Goal: Information Seeking & Learning: Learn about a topic

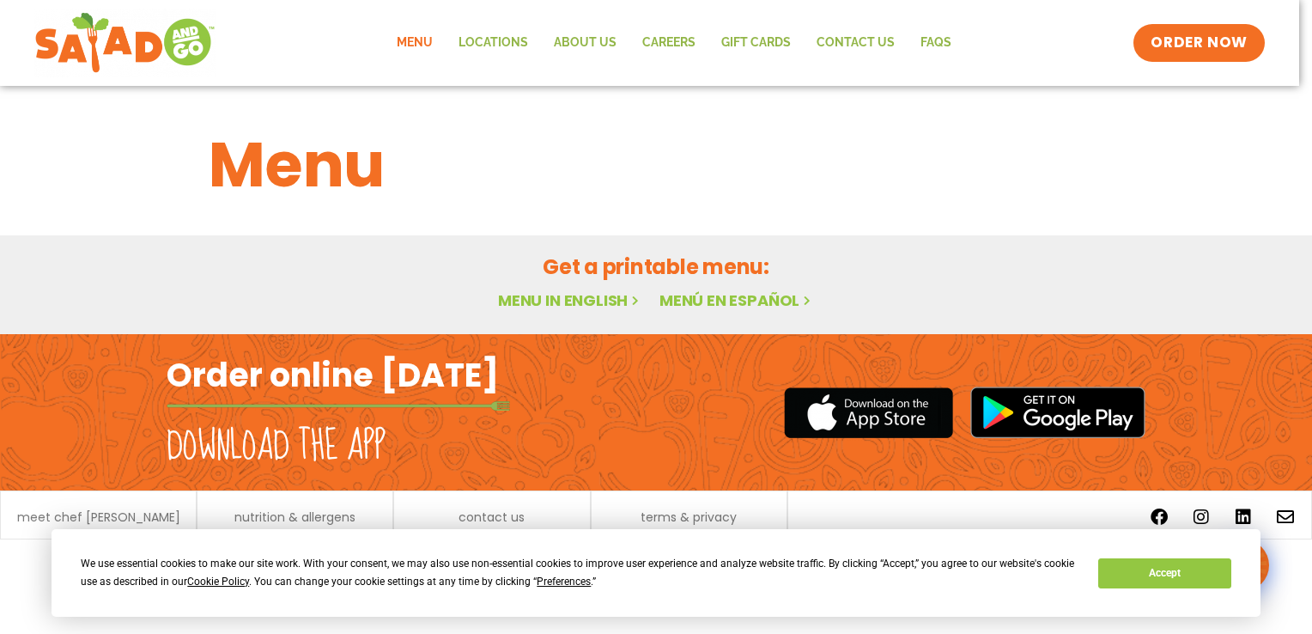
click at [1171, 566] on button "Accept" at bounding box center [1165, 573] width 132 height 30
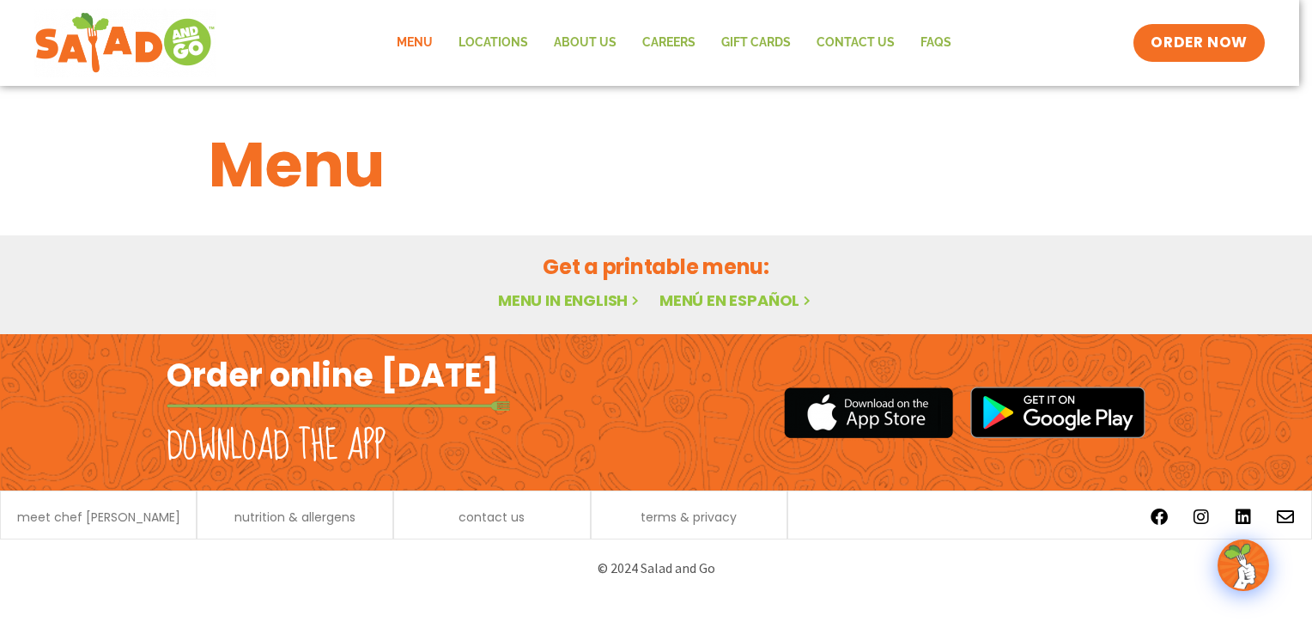
click at [563, 297] on link "Menu in English" at bounding box center [570, 299] width 144 height 21
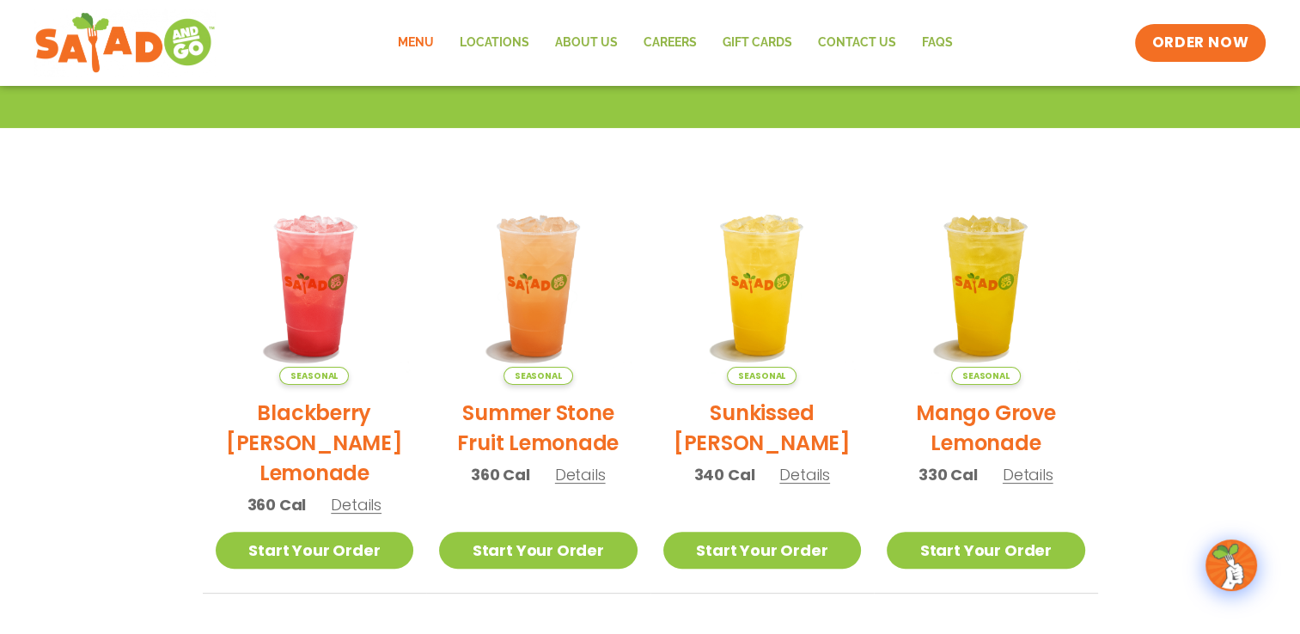
scroll to position [301, 0]
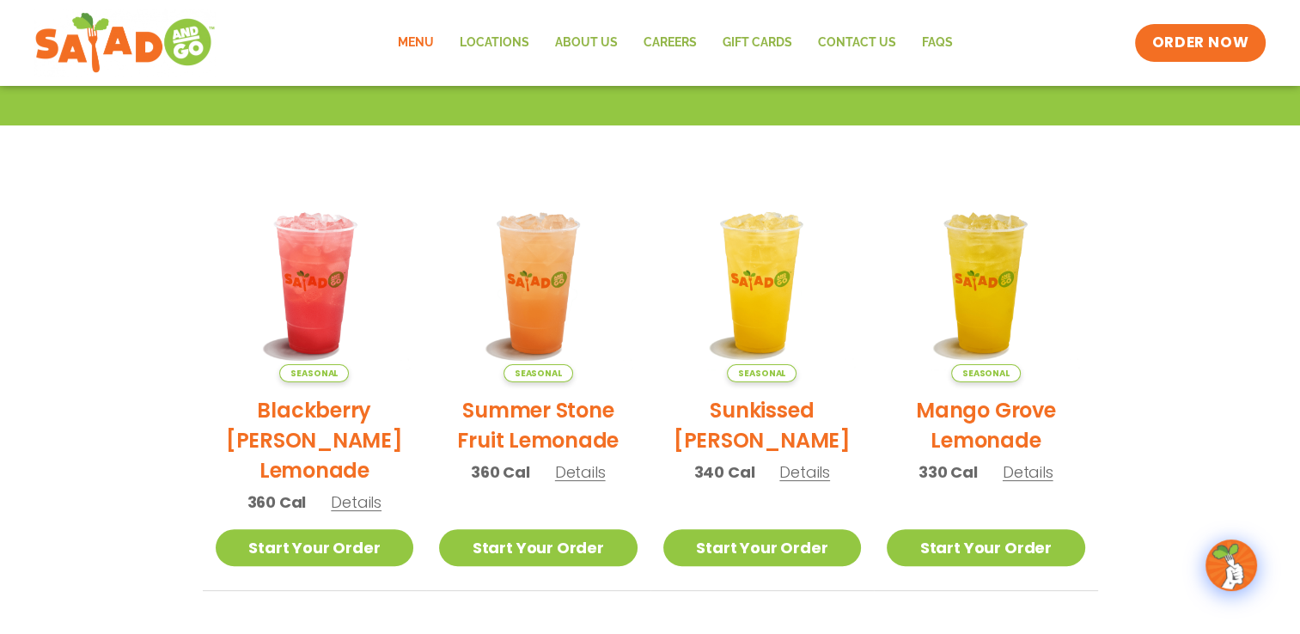
click at [364, 435] on h2 "Blackberry [PERSON_NAME] Lemonade" at bounding box center [315, 440] width 198 height 90
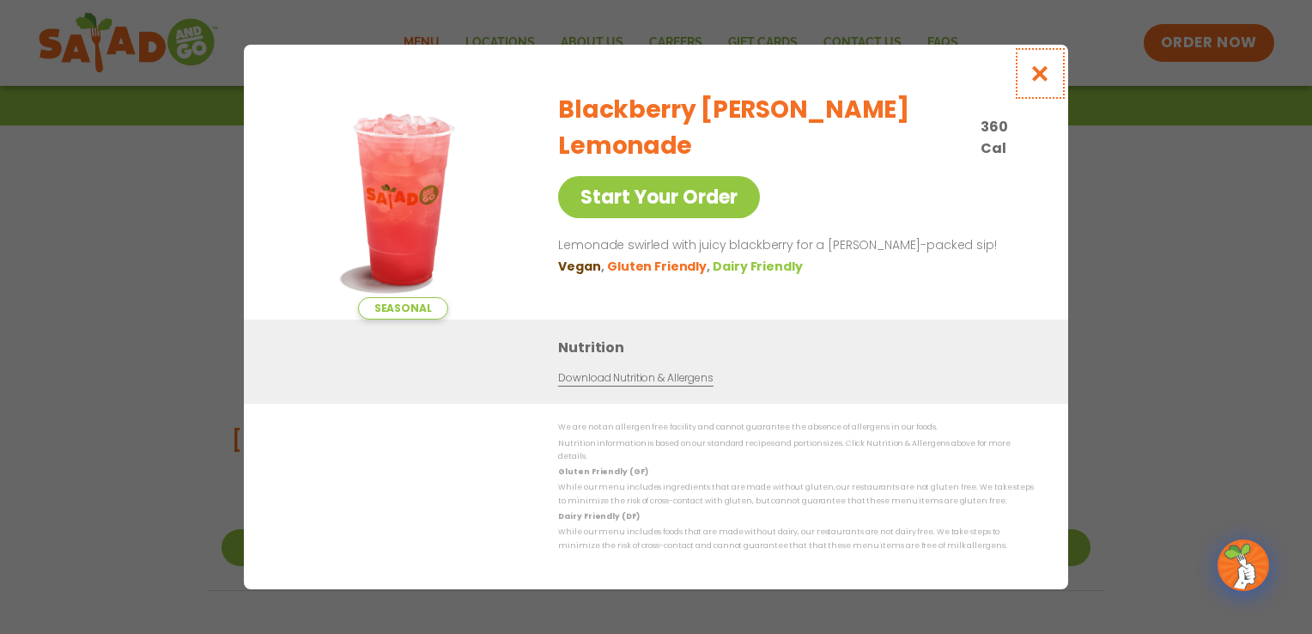
click at [1044, 70] on icon "Close modal" at bounding box center [1040, 73] width 21 height 18
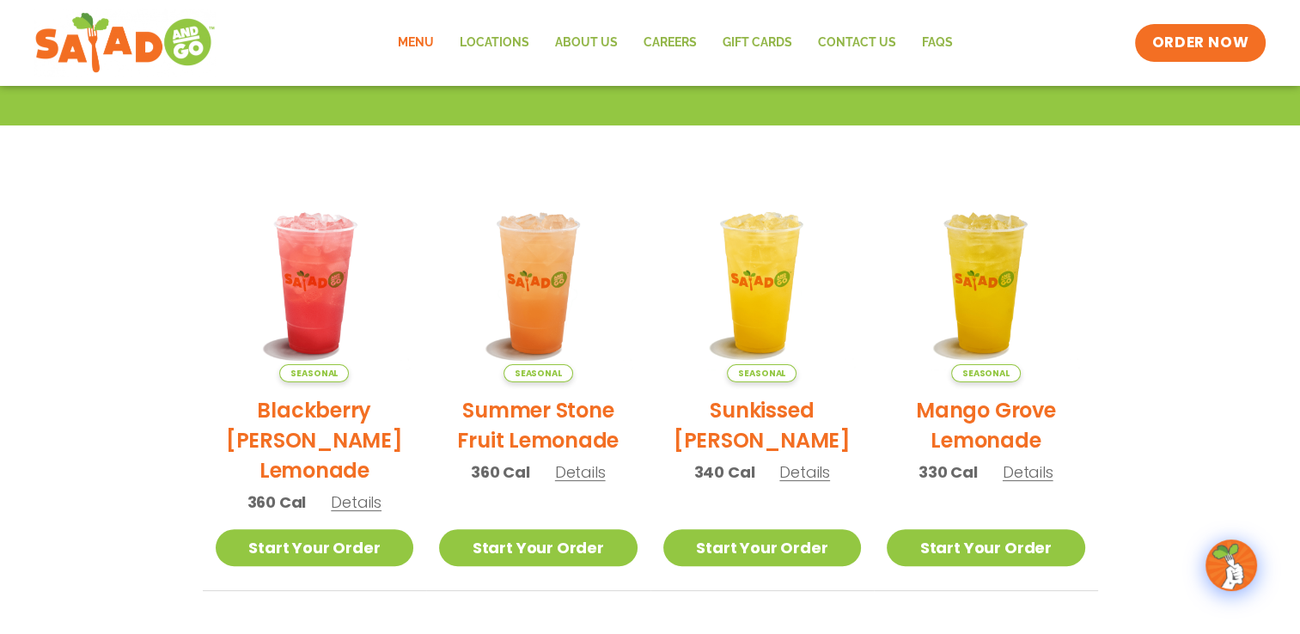
click at [587, 473] on span "Details" at bounding box center [580, 471] width 51 height 21
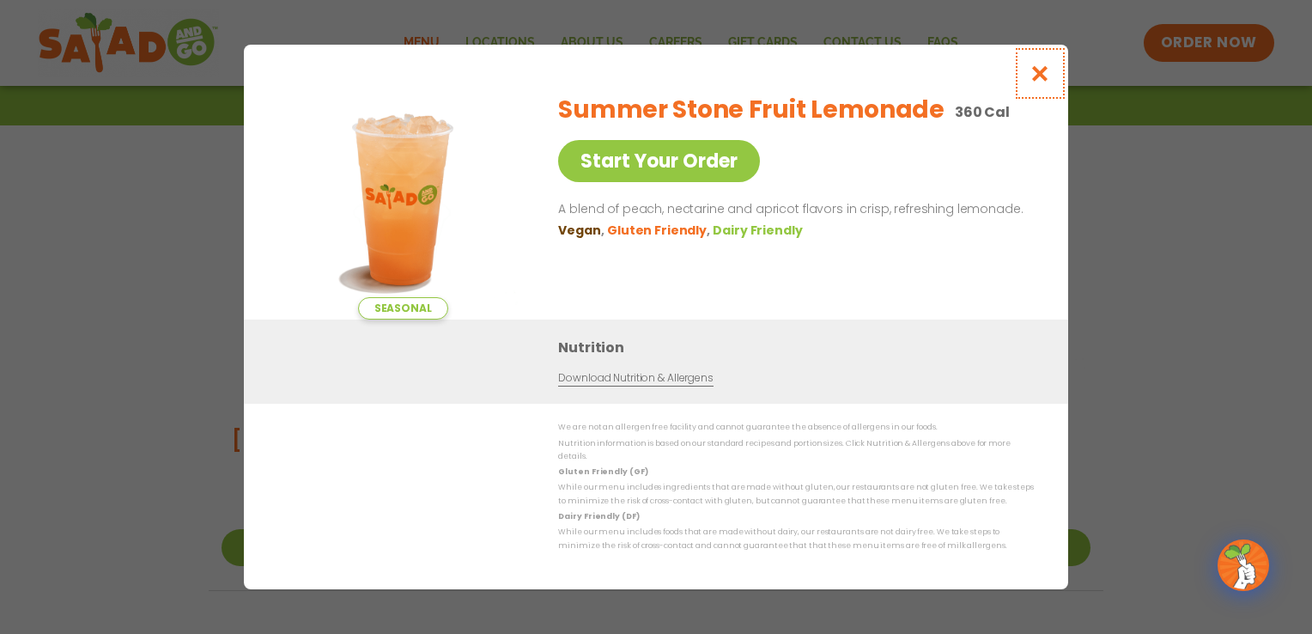
click at [1040, 77] on icon "Close modal" at bounding box center [1040, 73] width 21 height 18
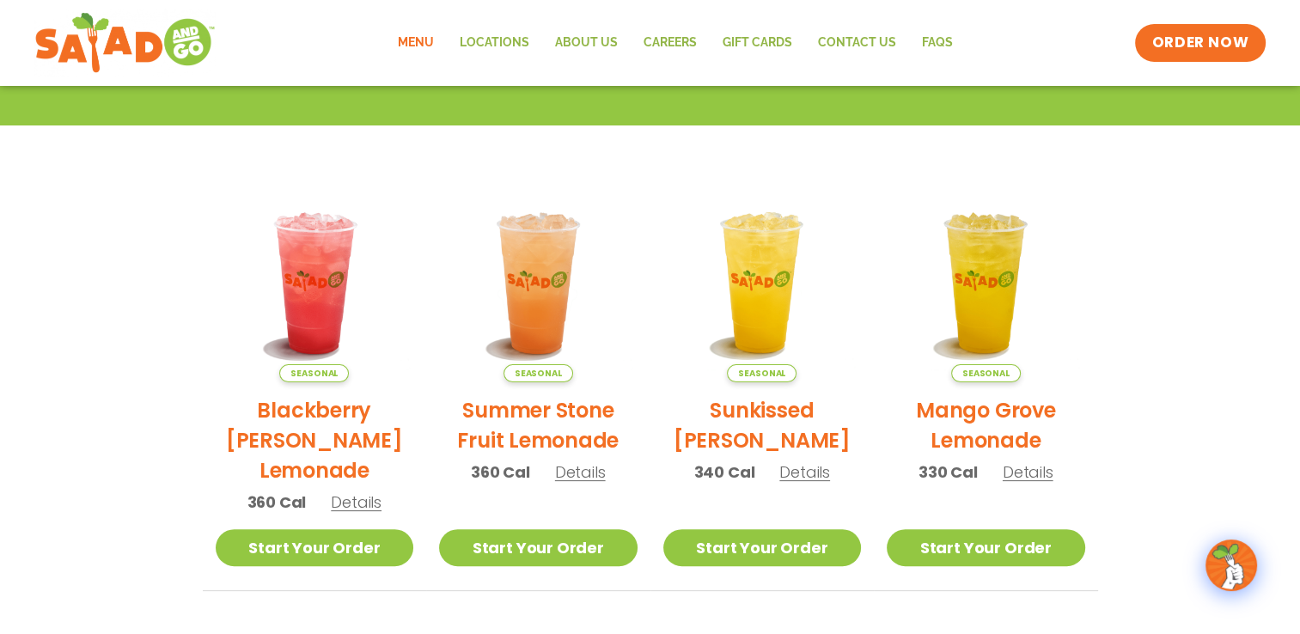
click at [807, 470] on span "Details" at bounding box center [804, 471] width 51 height 21
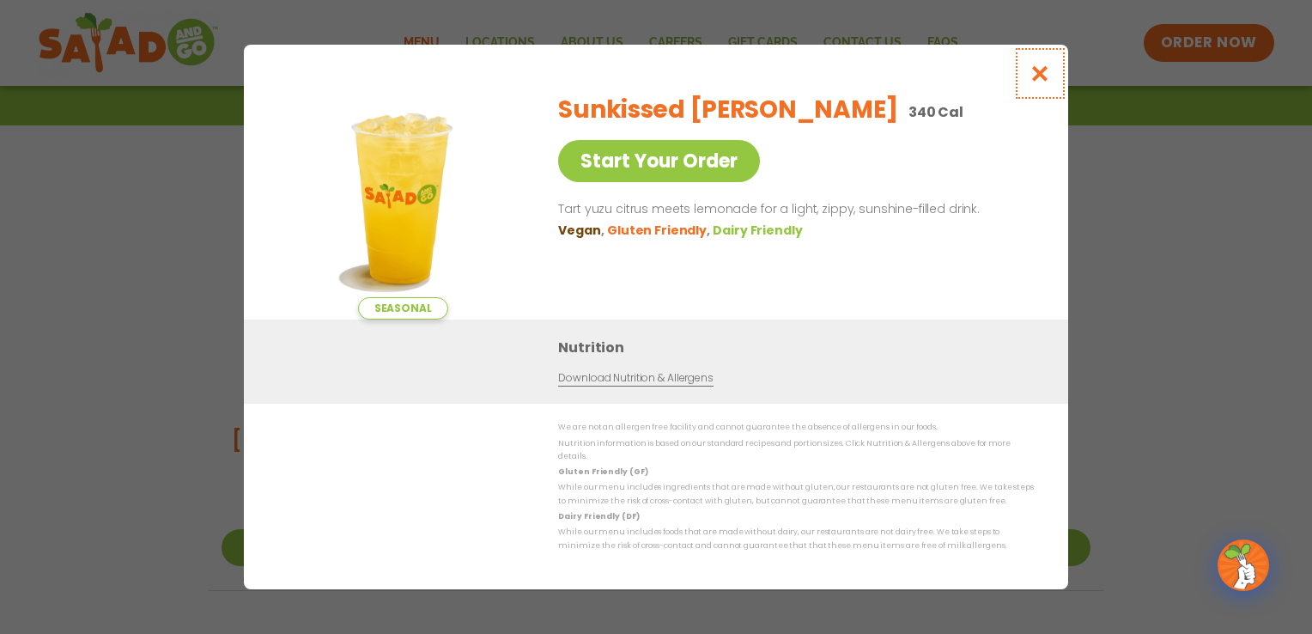
click at [1038, 80] on icon "Close modal" at bounding box center [1040, 73] width 21 height 18
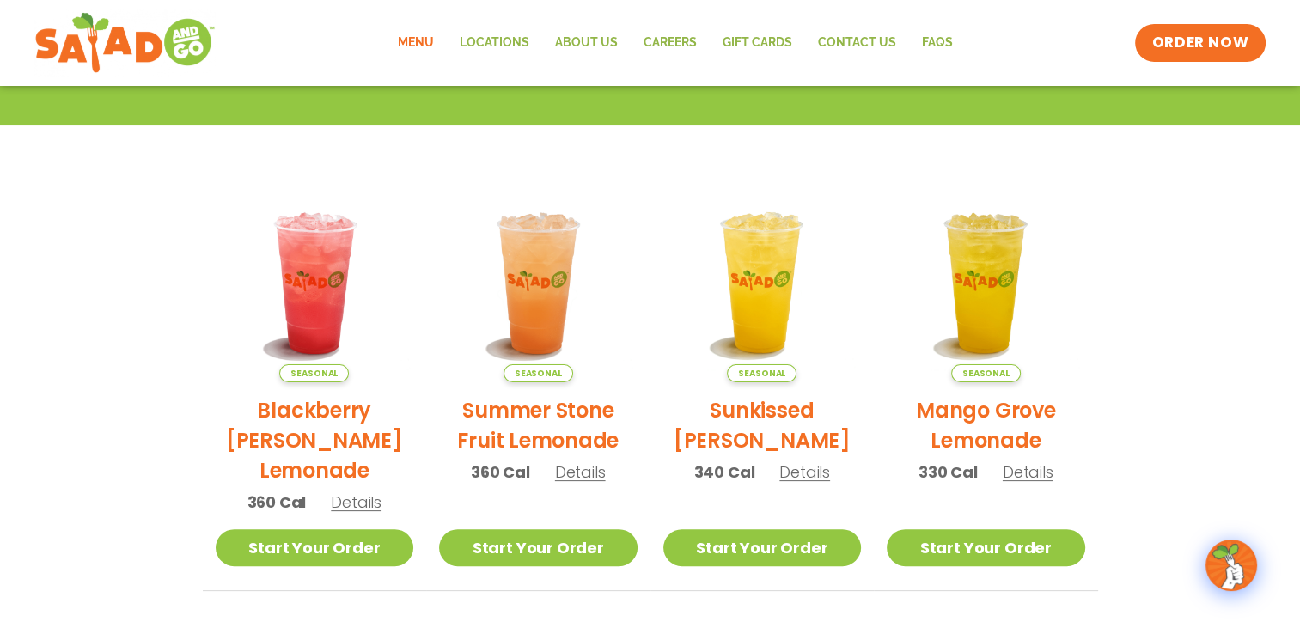
click at [1032, 472] on span "Details" at bounding box center [1027, 471] width 51 height 21
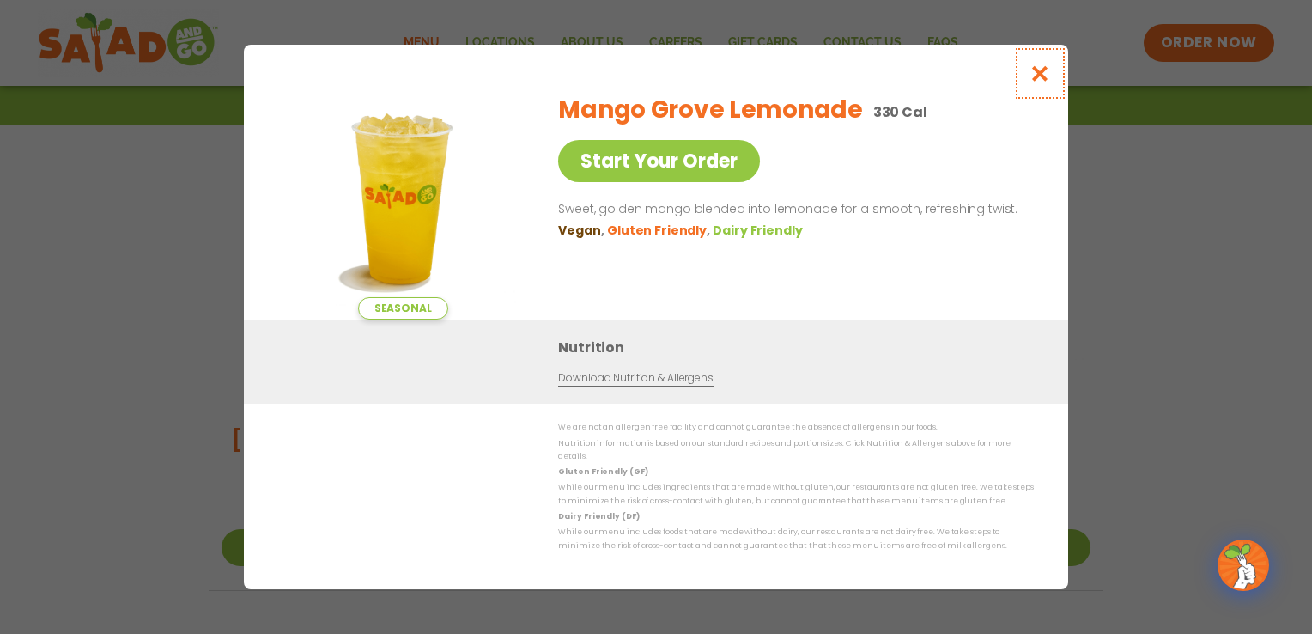
click at [1041, 82] on icon "Close modal" at bounding box center [1040, 73] width 21 height 18
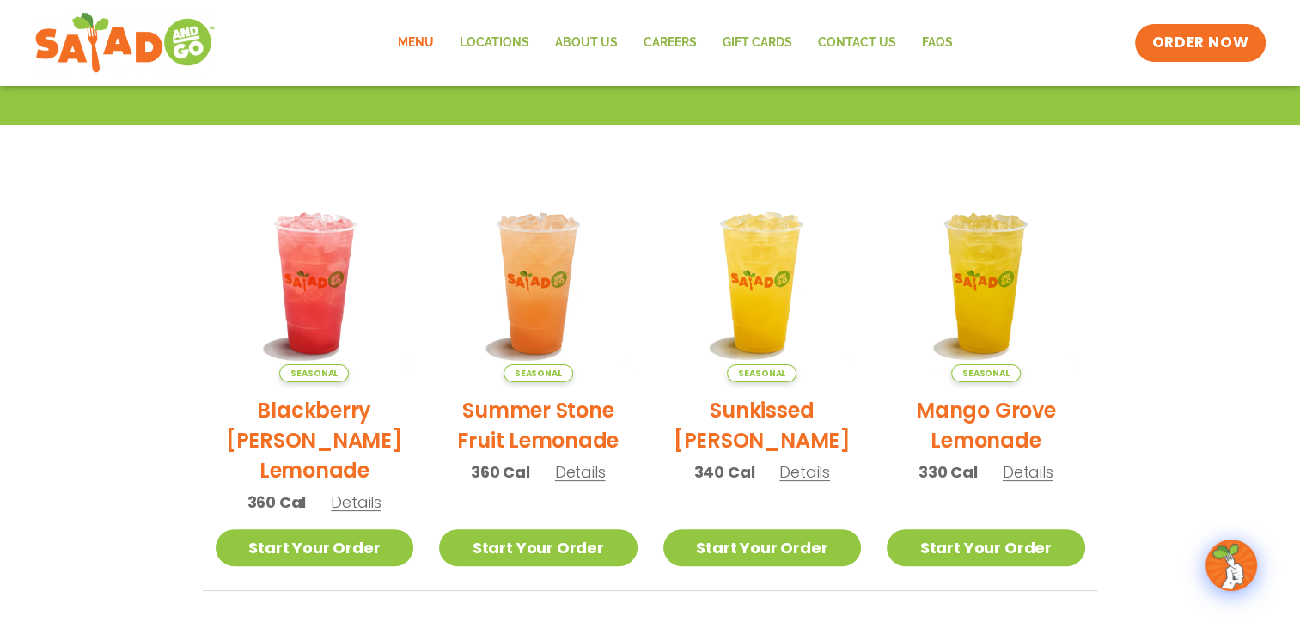
click at [587, 472] on span "Details" at bounding box center [580, 471] width 51 height 21
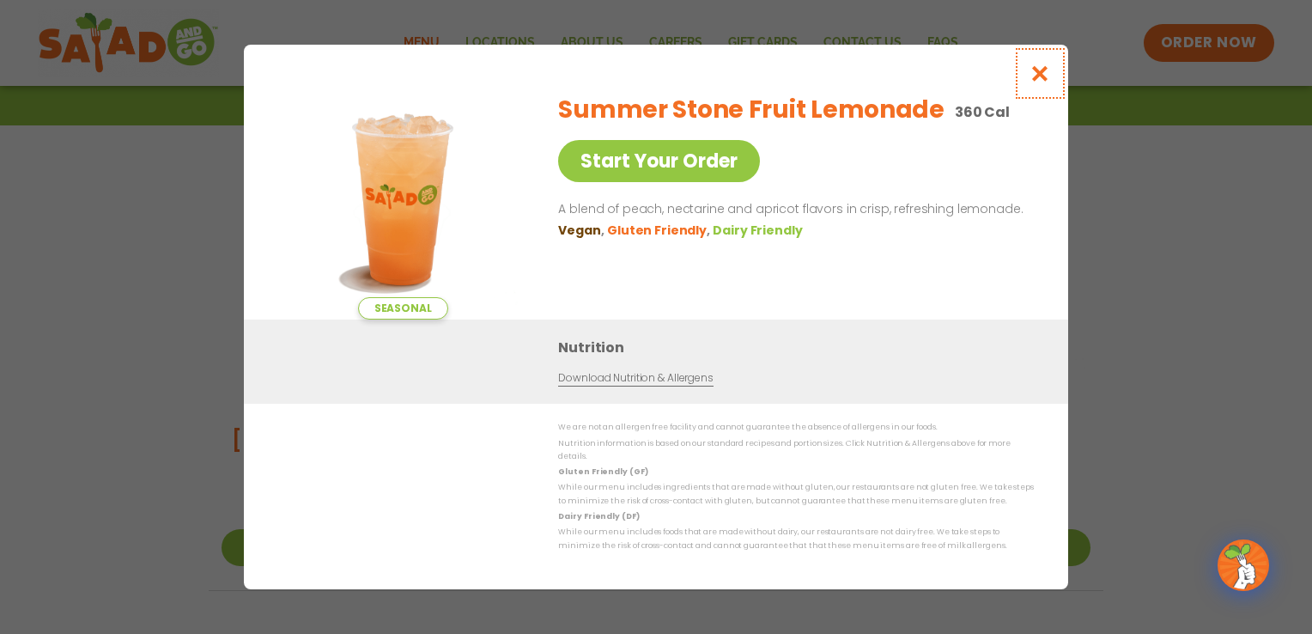
click at [1038, 82] on icon "Close modal" at bounding box center [1040, 73] width 21 height 18
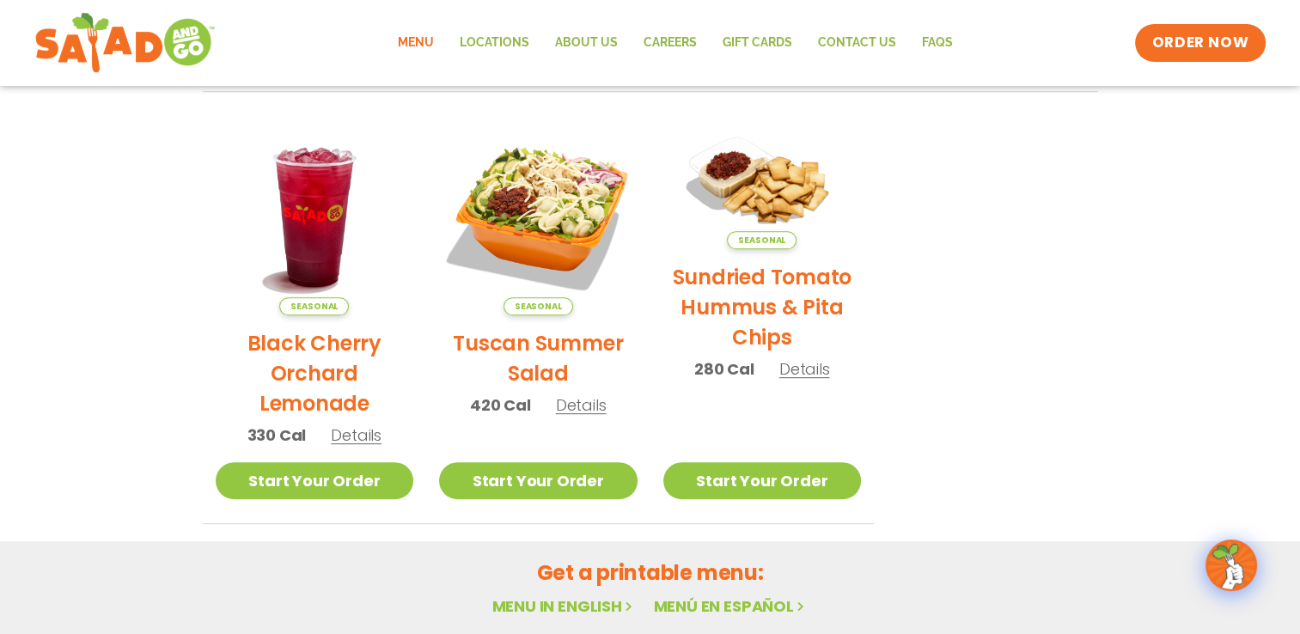
scroll to position [798, 0]
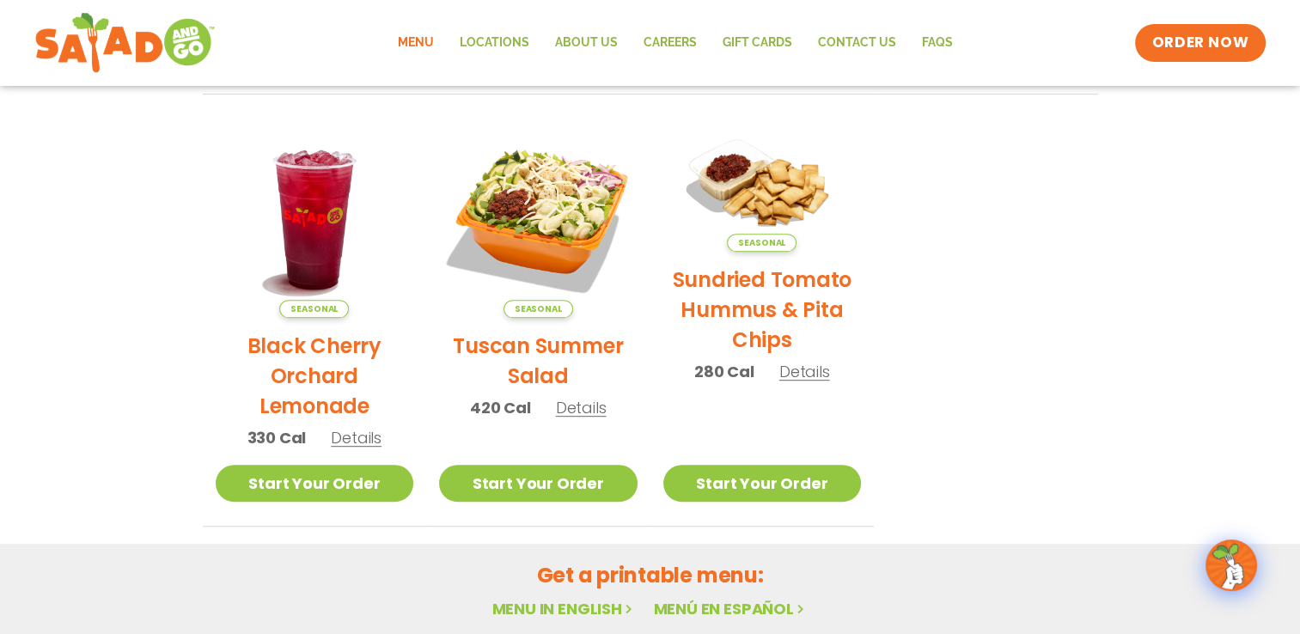
click at [356, 438] on span "Details" at bounding box center [356, 437] width 51 height 21
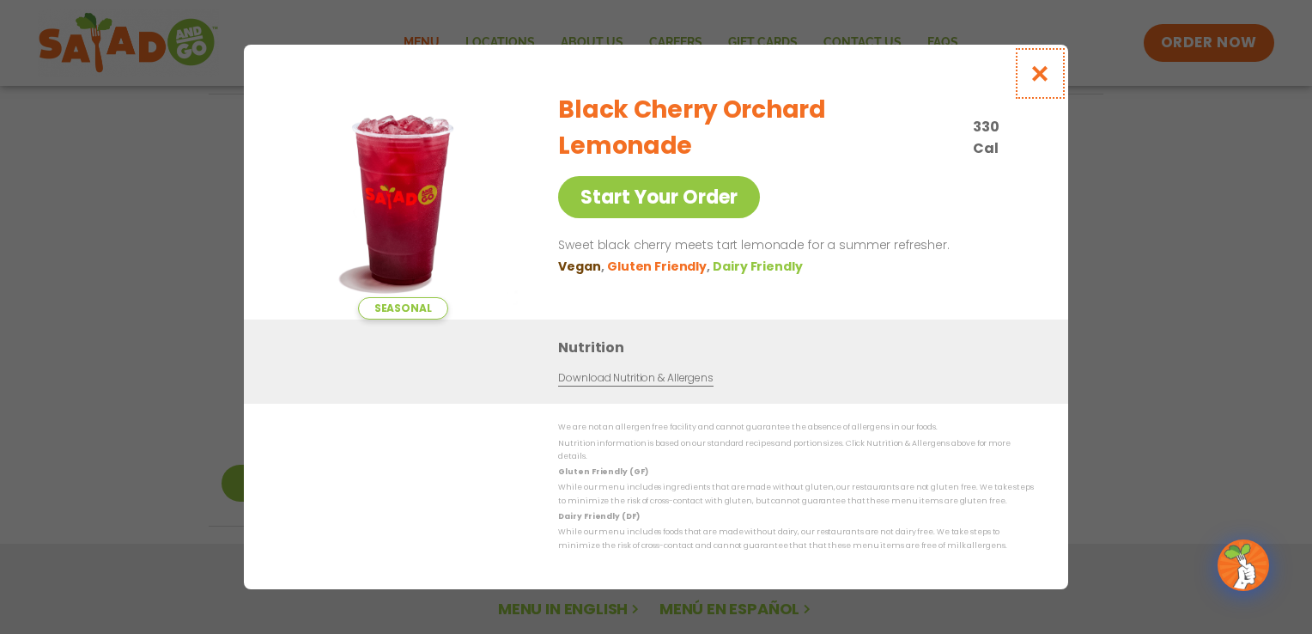
click at [1044, 82] on icon "Close modal" at bounding box center [1040, 73] width 21 height 18
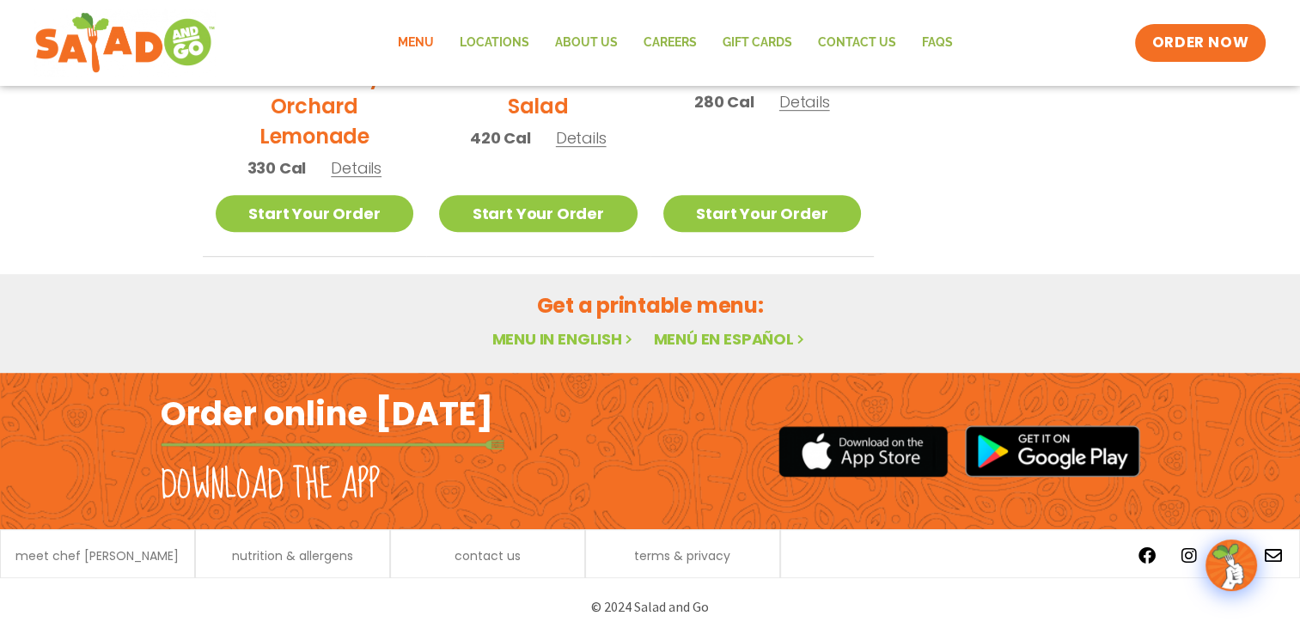
scroll to position [0, 0]
